Goal: Find specific page/section: Find specific page/section

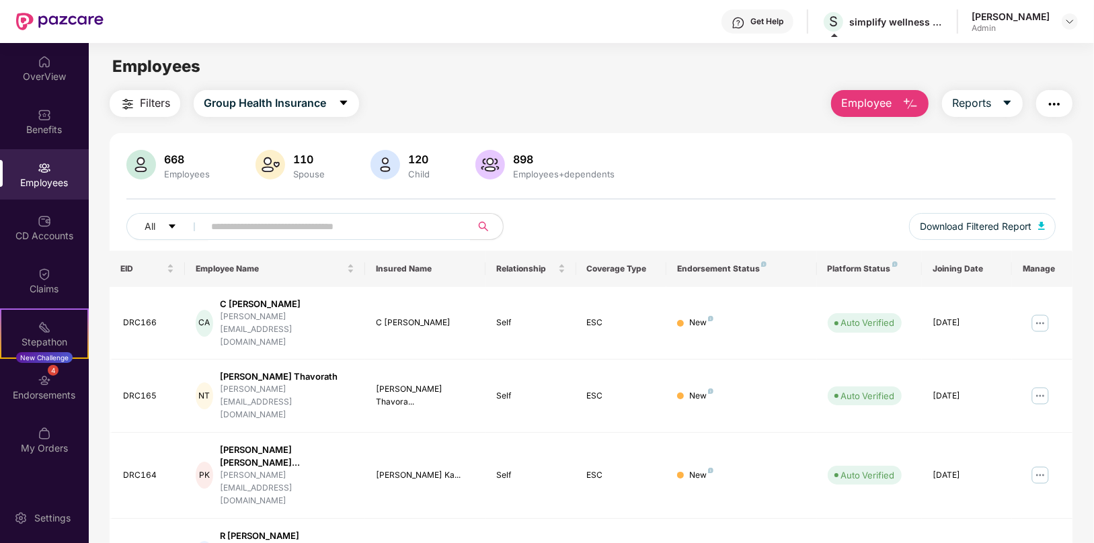
scroll to position [99, 0]
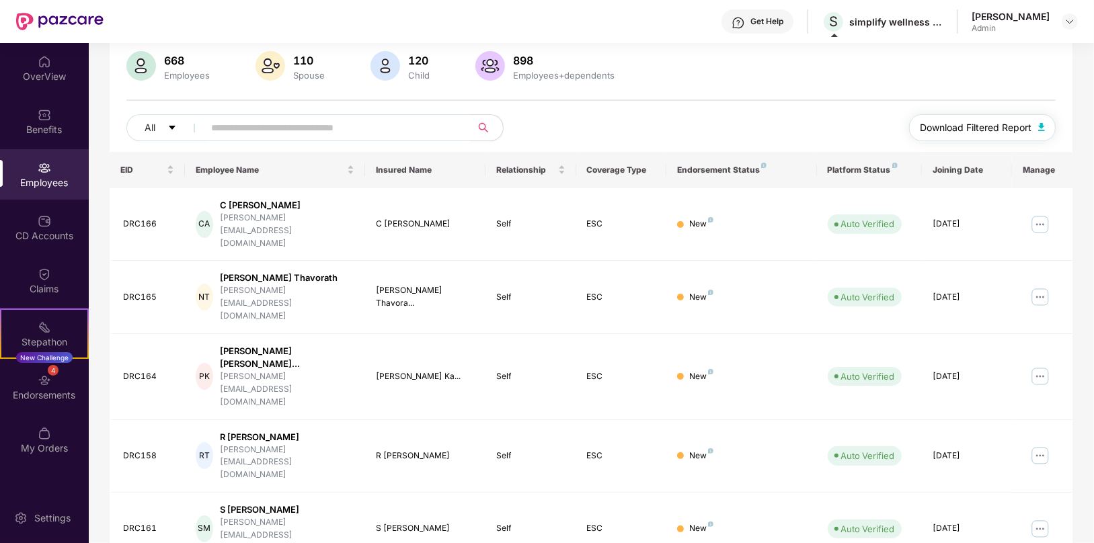
click at [1041, 128] on img "button" at bounding box center [1041, 127] width 7 height 8
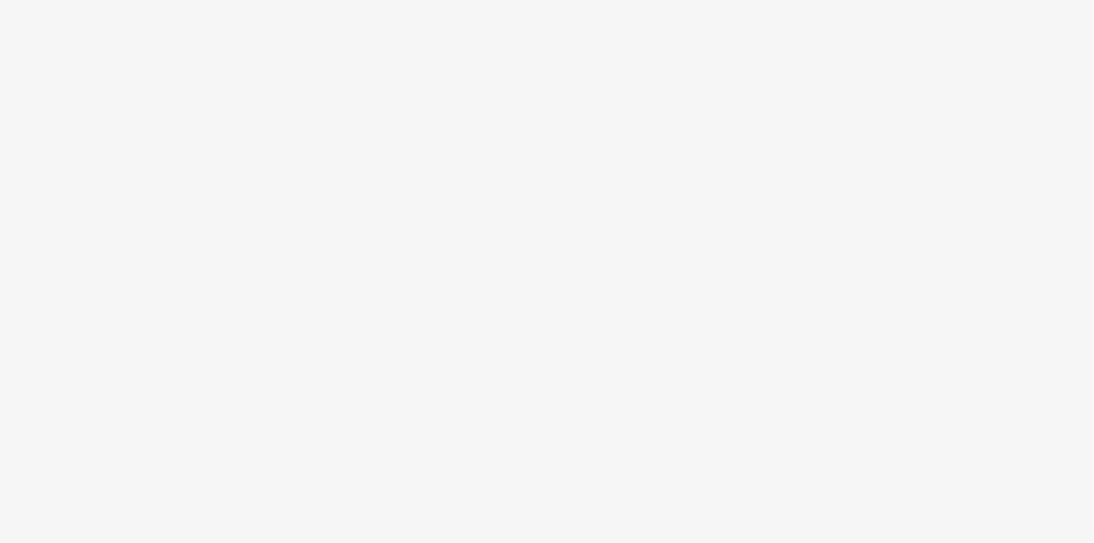
click at [890, 106] on body at bounding box center [547, 271] width 1094 height 543
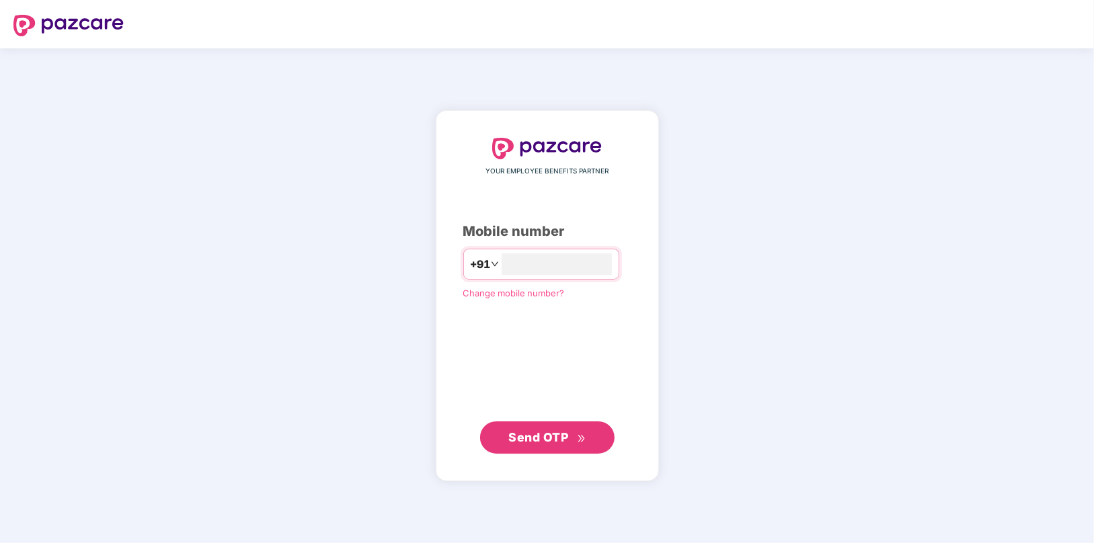
type input "**********"
click at [564, 436] on span "Send OTP" at bounding box center [538, 437] width 60 height 14
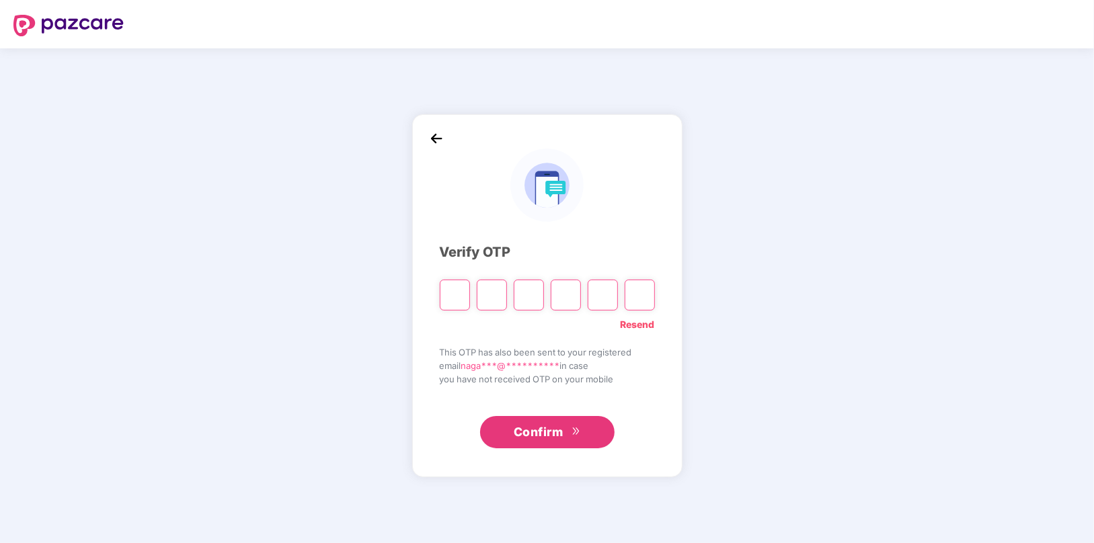
type input "*"
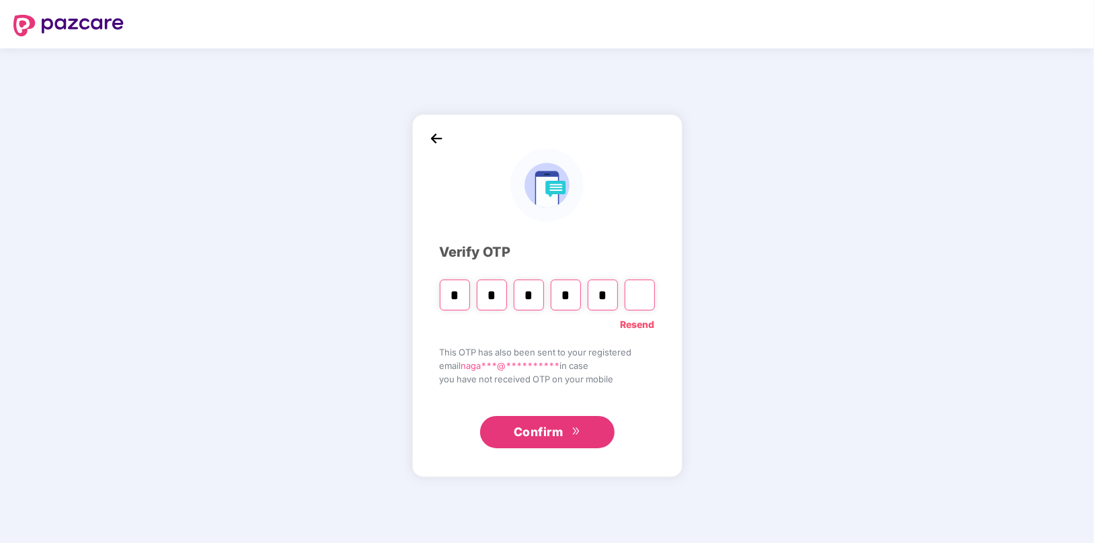
type input "*"
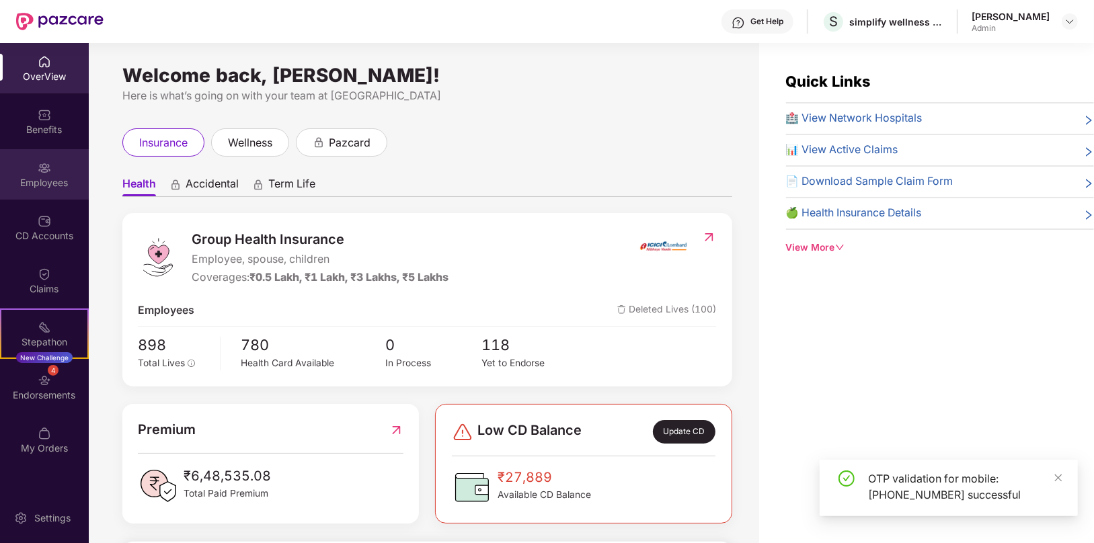
click at [44, 172] on img at bounding box center [44, 167] width 13 height 13
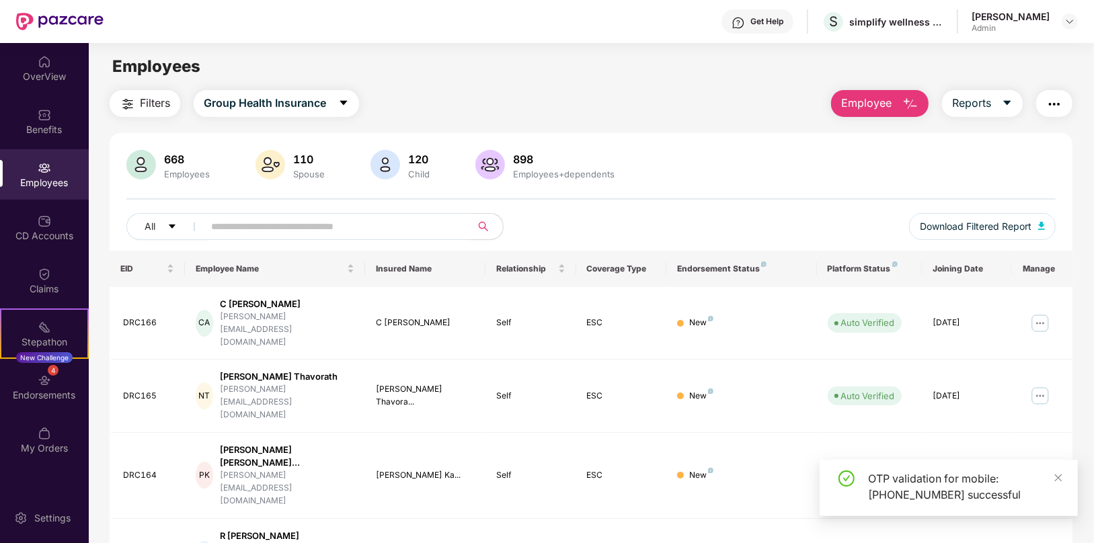
click at [1050, 102] on img "button" at bounding box center [1054, 104] width 16 height 16
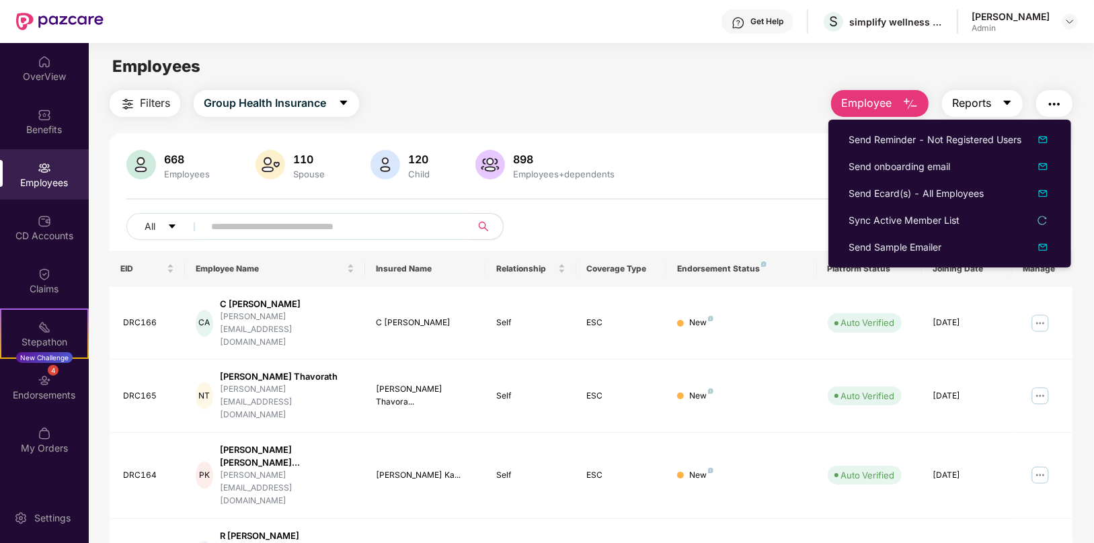
click at [1006, 103] on icon "caret-down" at bounding box center [1006, 103] width 7 height 5
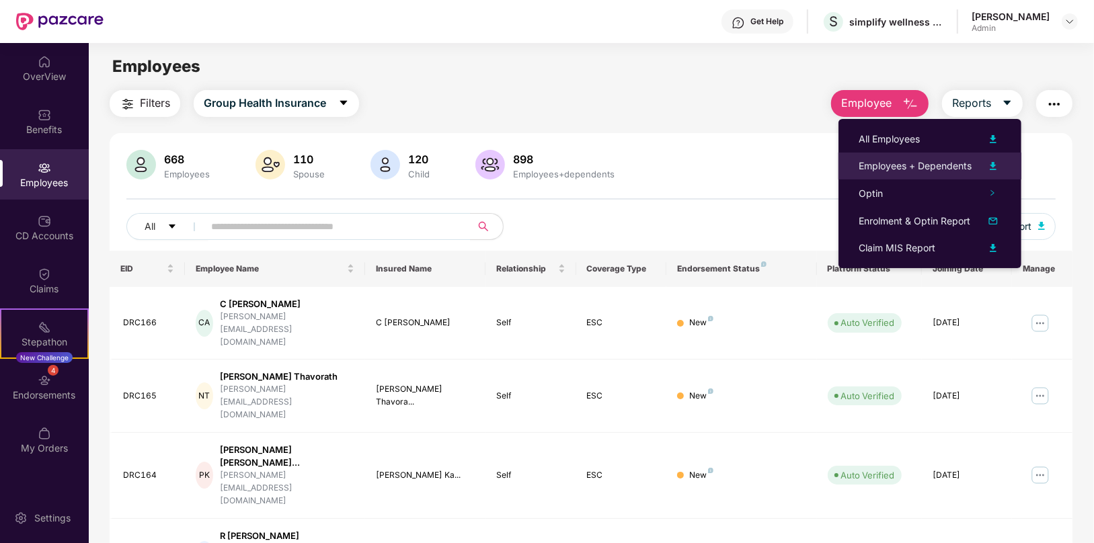
click at [923, 165] on div "Employees + Dependents" at bounding box center [915, 166] width 113 height 15
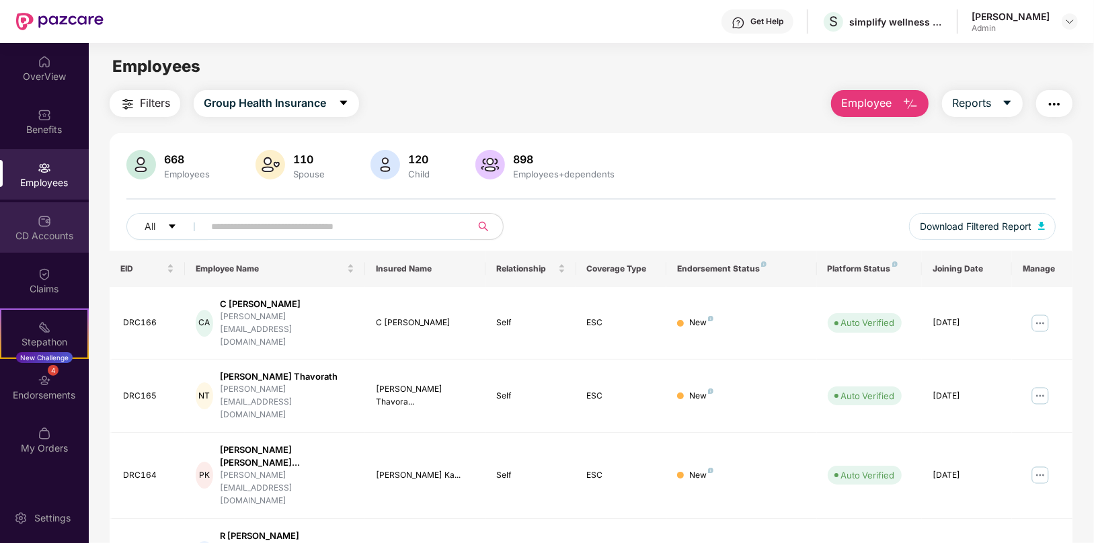
click at [46, 228] on div "CD Accounts" at bounding box center [44, 227] width 89 height 50
